Goal: Transaction & Acquisition: Purchase product/service

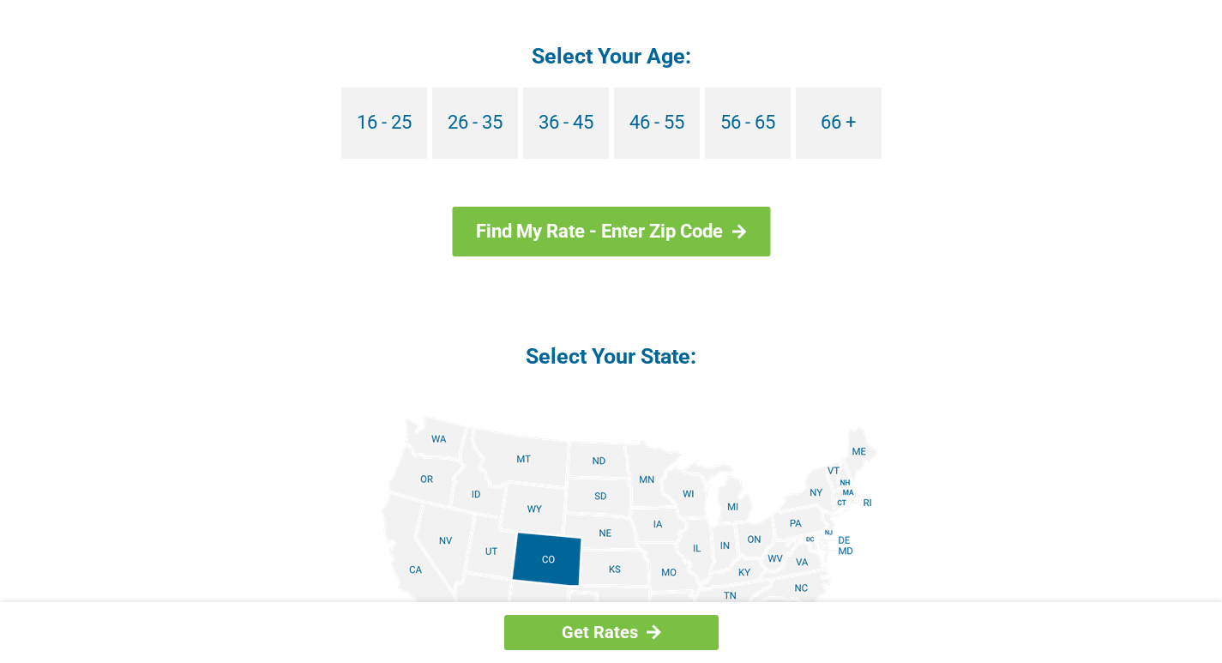
scroll to position [1737, 0]
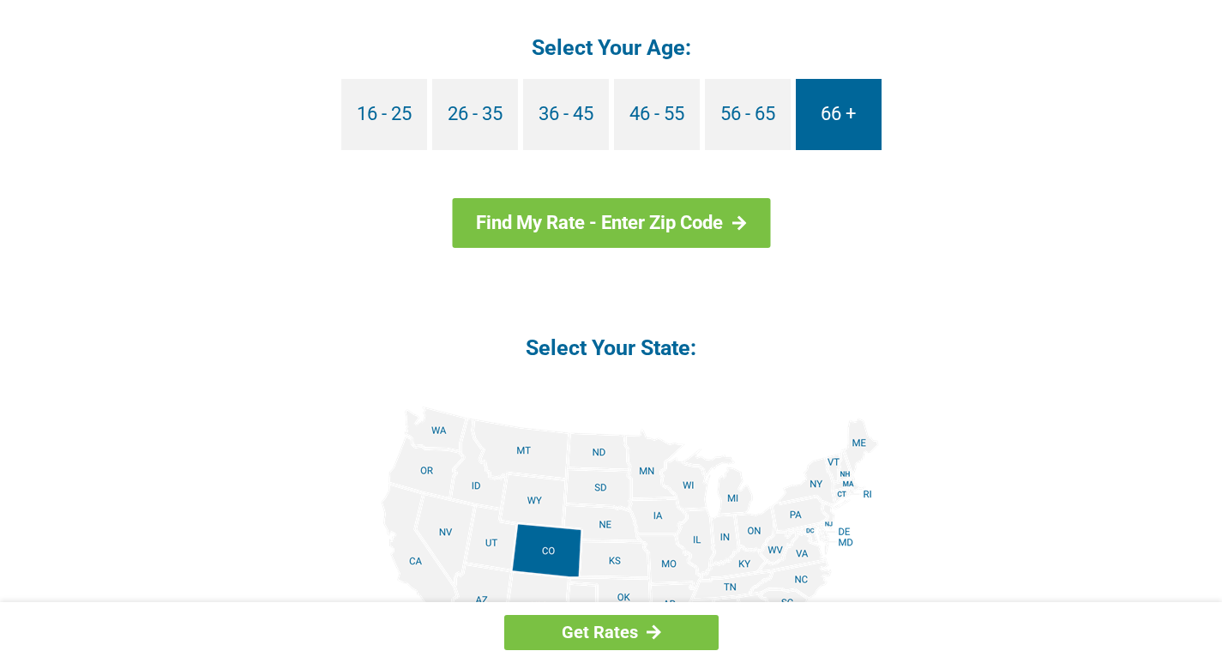
click at [841, 107] on link "66 +" at bounding box center [839, 114] width 86 height 71
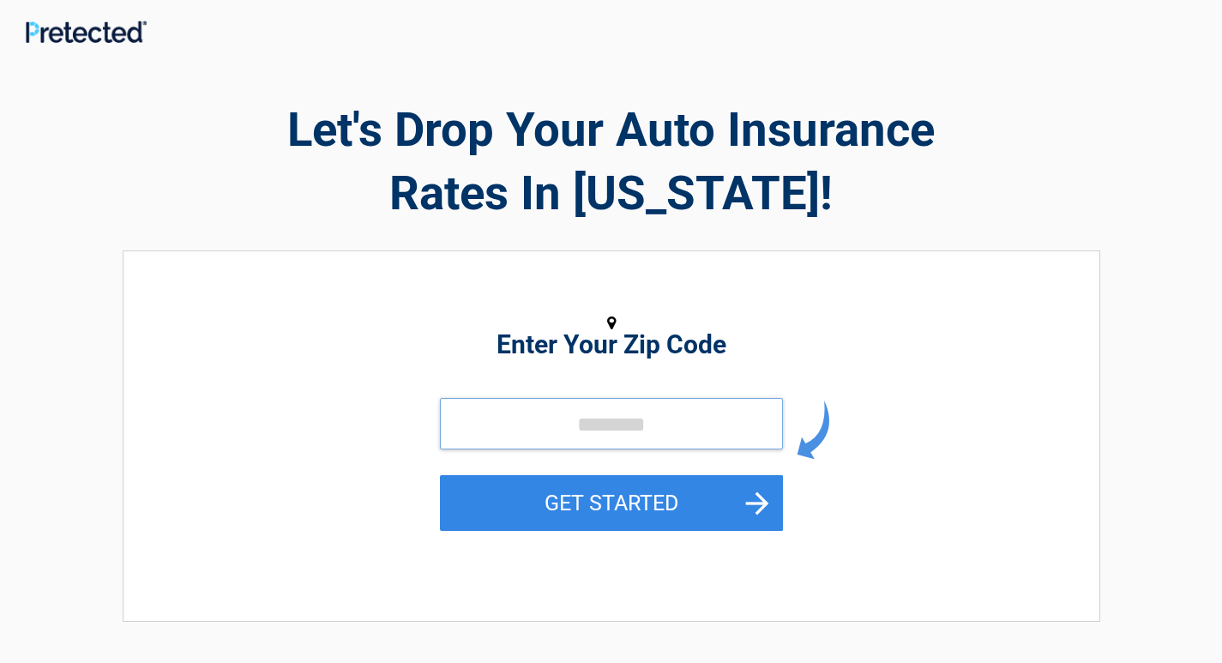
click at [558, 426] on input "tel" at bounding box center [611, 423] width 343 height 51
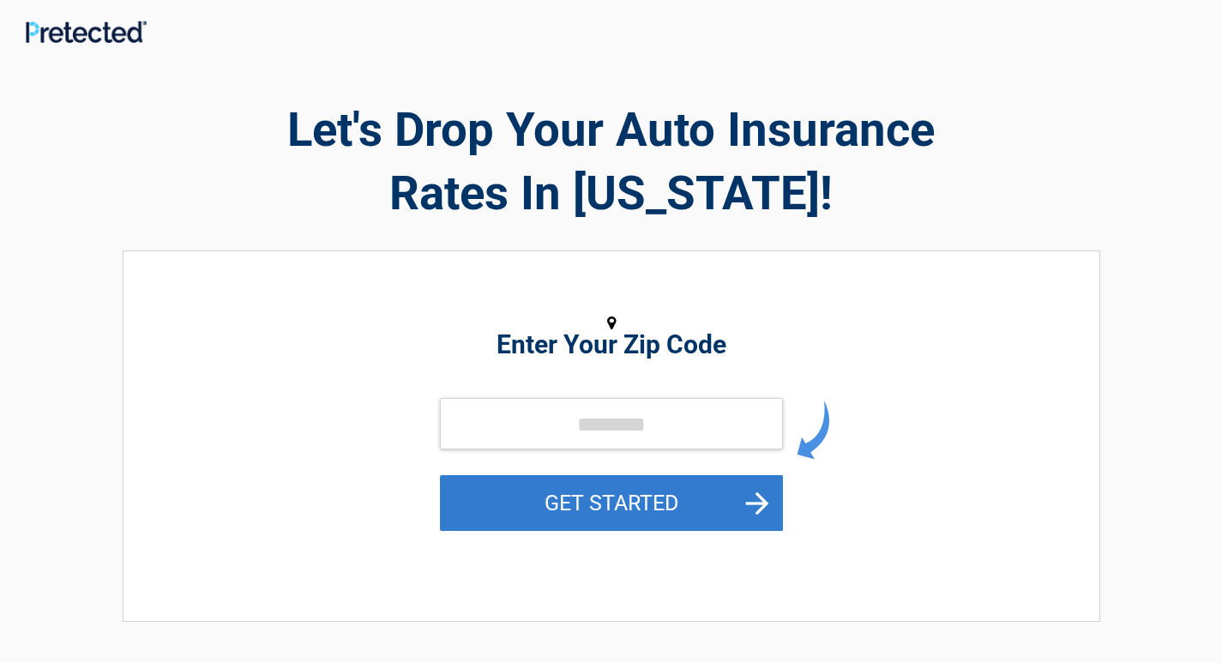
click at [664, 509] on button "GET STARTED" at bounding box center [611, 503] width 343 height 56
